Goal: Task Accomplishment & Management: Manage account settings

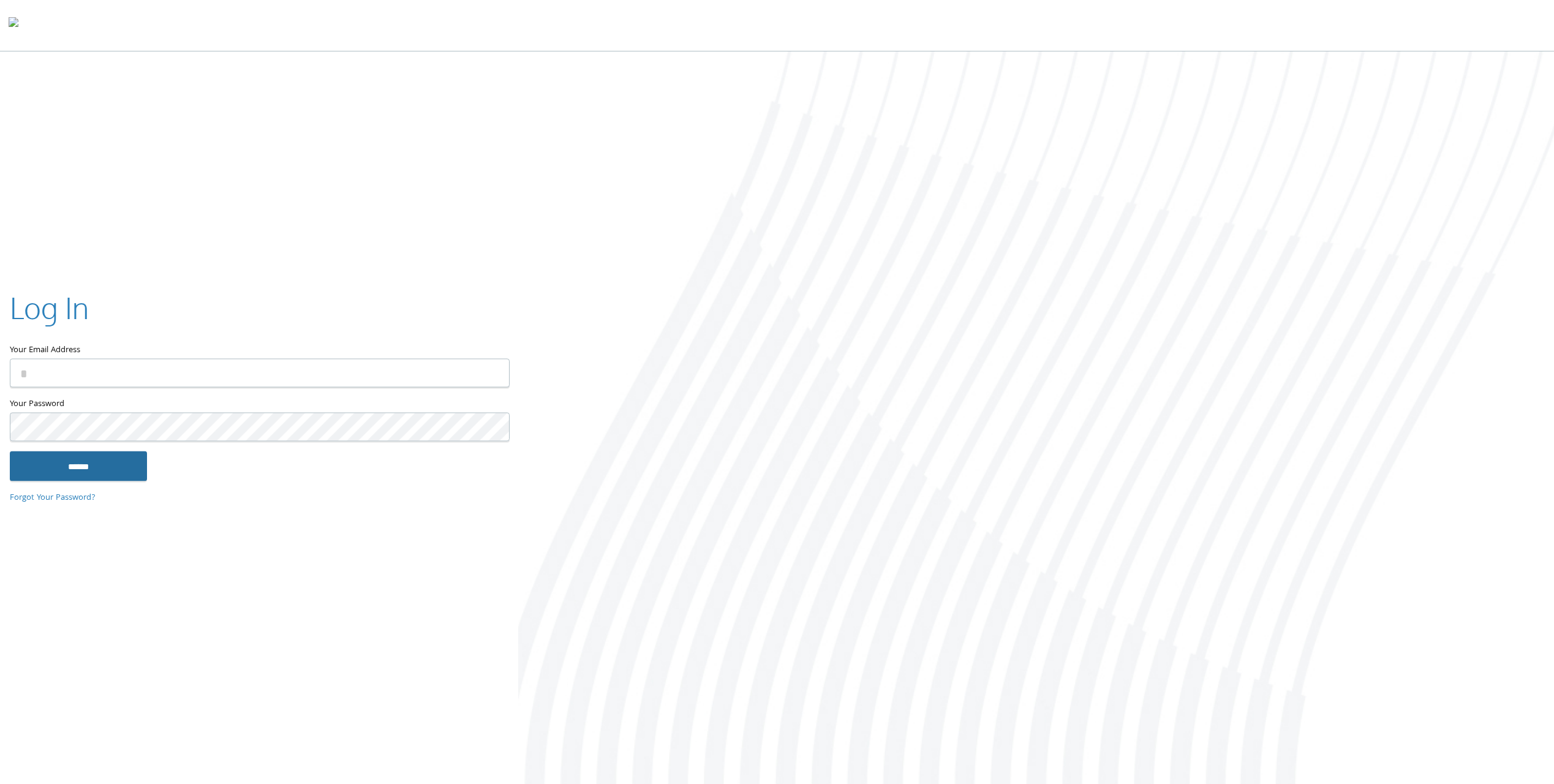
type input "**********"
click at [105, 456] on input "******" at bounding box center [78, 466] width 137 height 29
type input "**********"
click at [113, 472] on input "******" at bounding box center [78, 466] width 137 height 29
